Goal: Task Accomplishment & Management: Complete application form

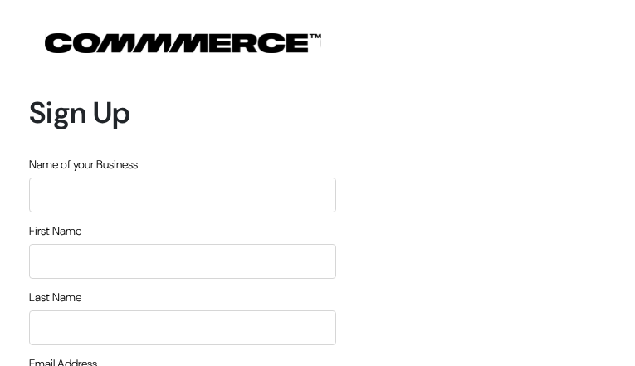
type input "uDJajIbo"
type input "qrPNRtCYJ"
type input "wNpCjRORKkX"
type input "[EMAIL_ADDRESS][DOMAIN_NAME]"
type input "9480656797"
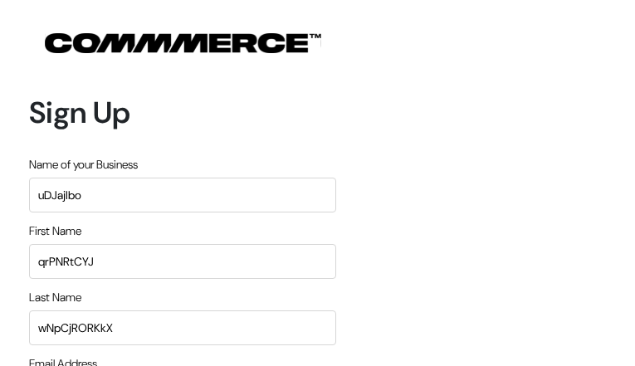
type input "ydGYtWimVb"
type input "OJrlENsRqkU"
type input "WCtgpfXMXlAz"
type input "OdjqJIygabAGFSQ"
type input "[EMAIL_ADDRESS][DOMAIN_NAME]"
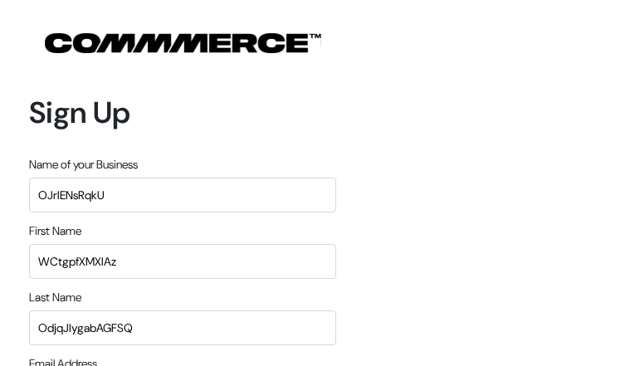
type input "9584950421"
type input "NCfbNfjiYd"
